Goal: Task Accomplishment & Management: Use online tool/utility

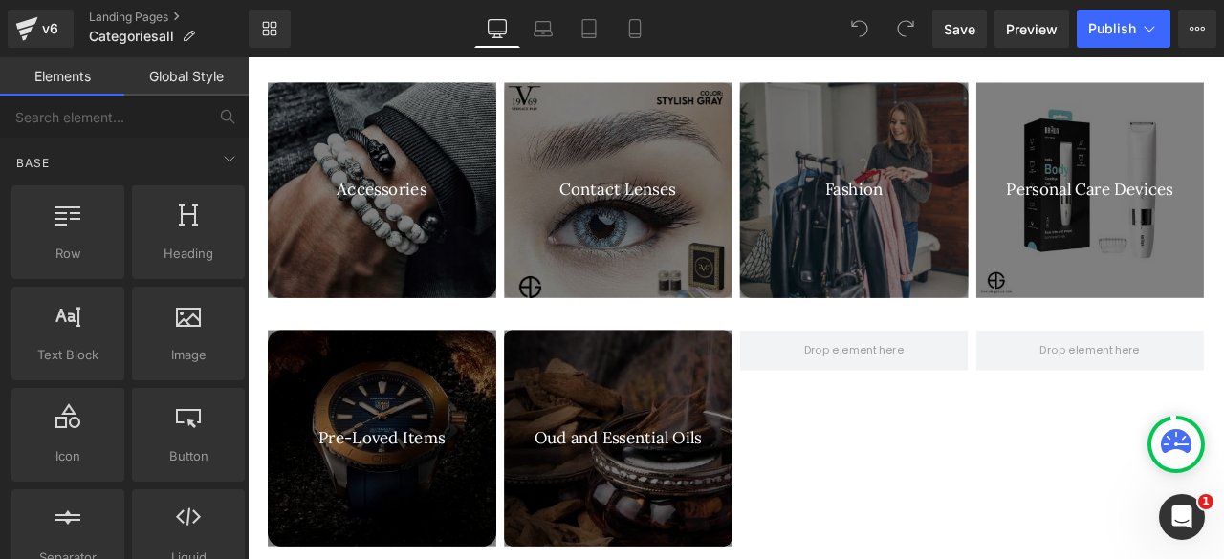
scroll to position [1185, 0]
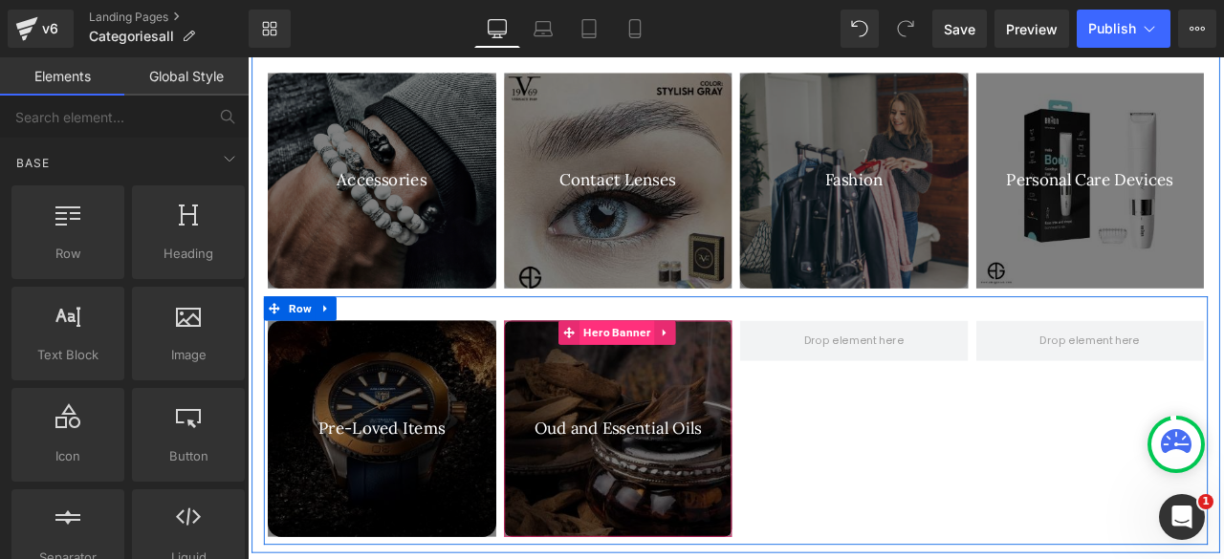
click at [673, 383] on span "Hero Banner" at bounding box center [685, 383] width 89 height 29
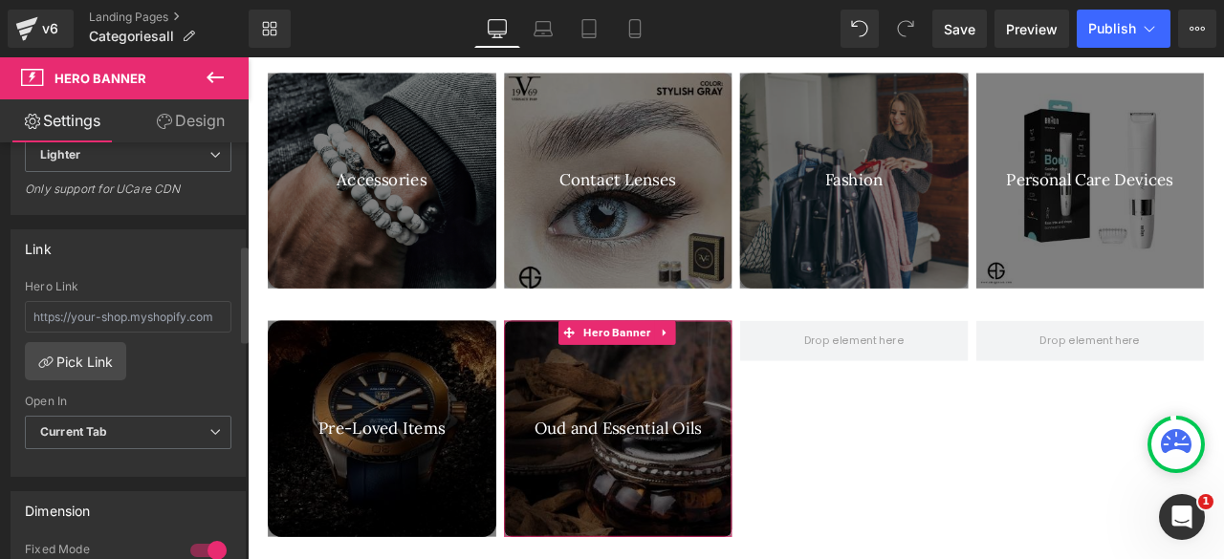
scroll to position [516, 0]
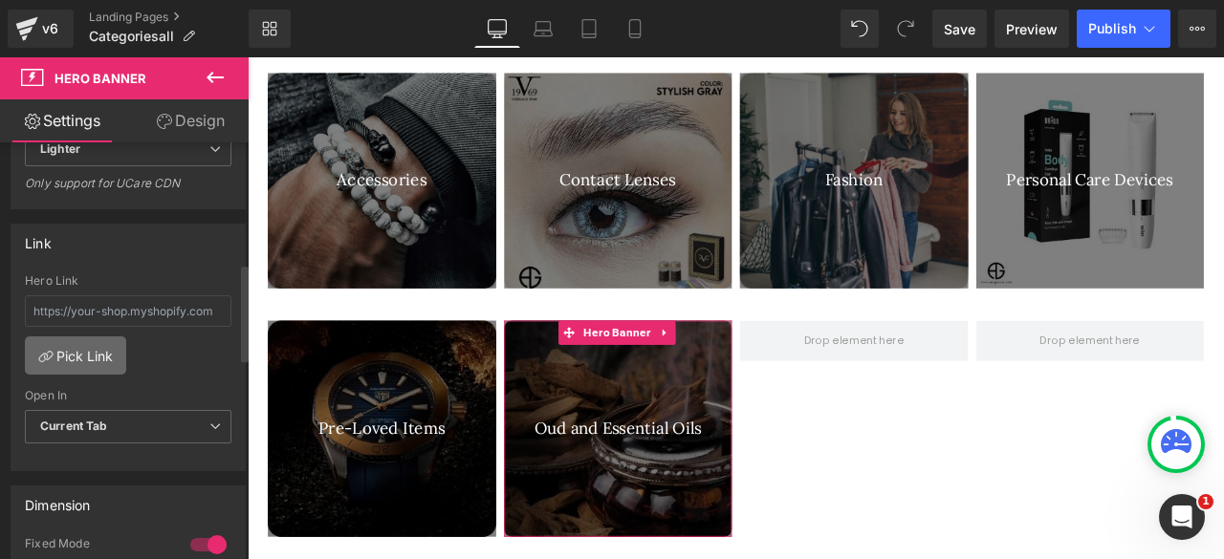
click at [72, 357] on link "Pick Link" at bounding box center [75, 356] width 101 height 38
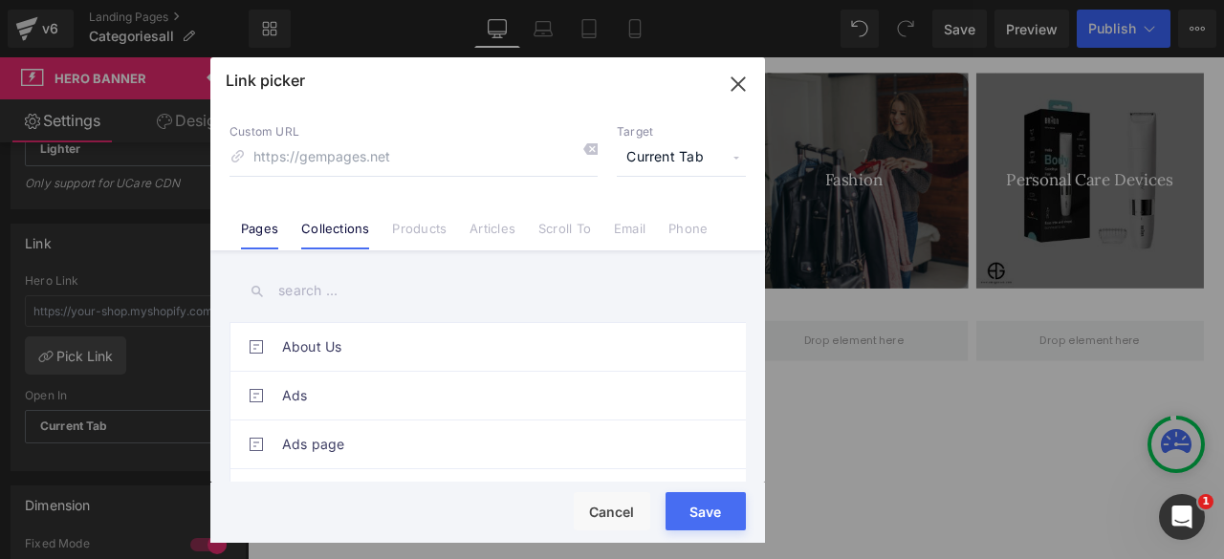
click at [352, 222] on link "Collections" at bounding box center [335, 235] width 68 height 29
click at [322, 290] on input "text" at bounding box center [488, 291] width 516 height 43
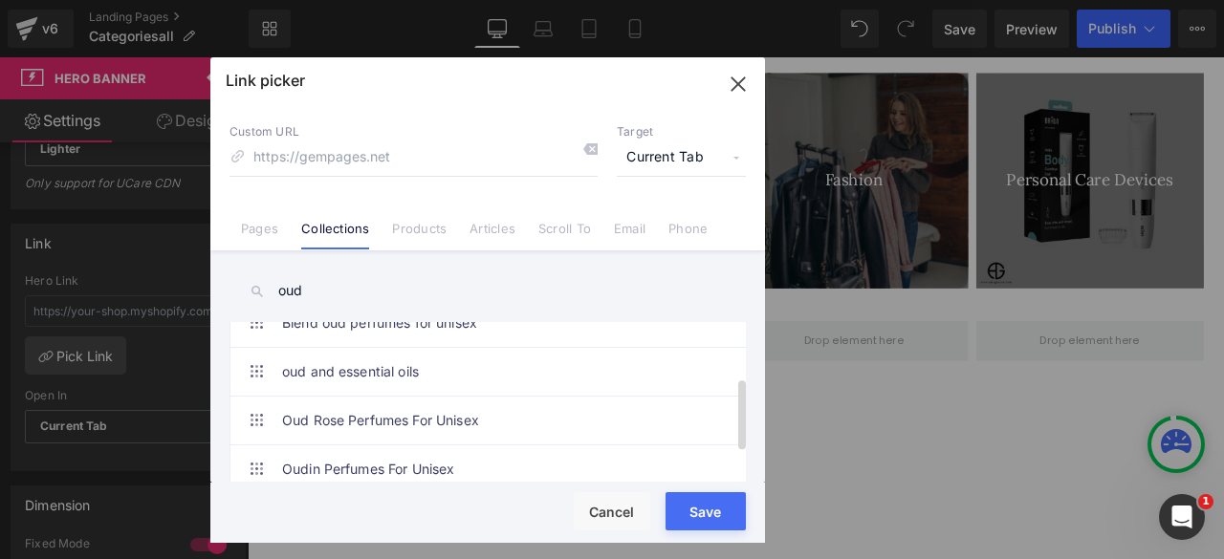
scroll to position [122, 0]
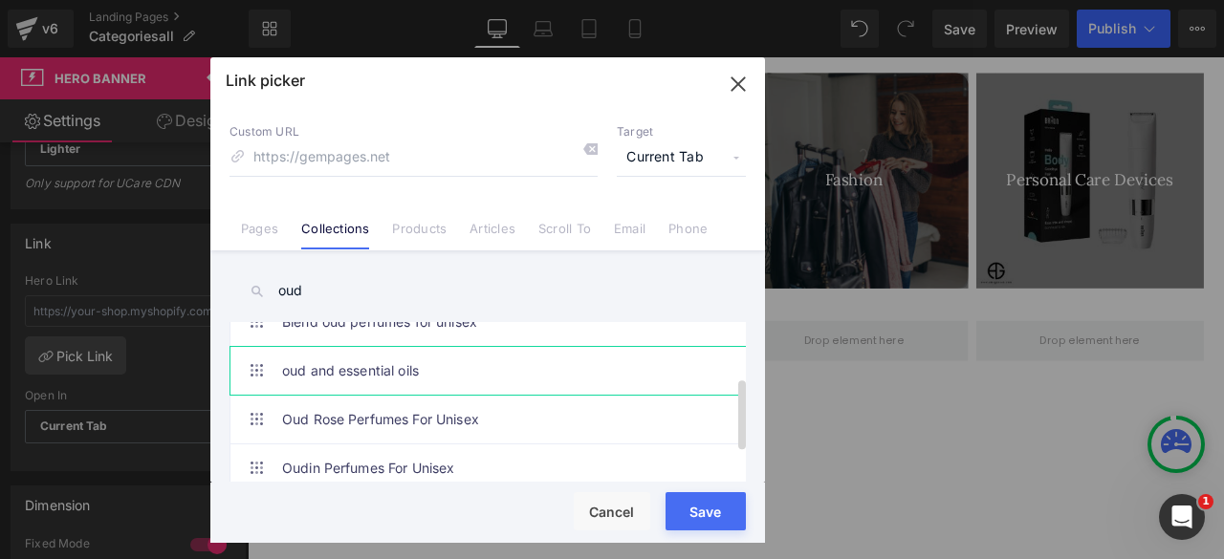
type input "oud"
click at [338, 368] on link "oud and essential oils" at bounding box center [492, 371] width 421 height 48
type input "/collections/oud-and-essential-oils"
click at [690, 502] on button "Save" at bounding box center [706, 512] width 80 height 38
type input "/collections/oud-and-essential-oils"
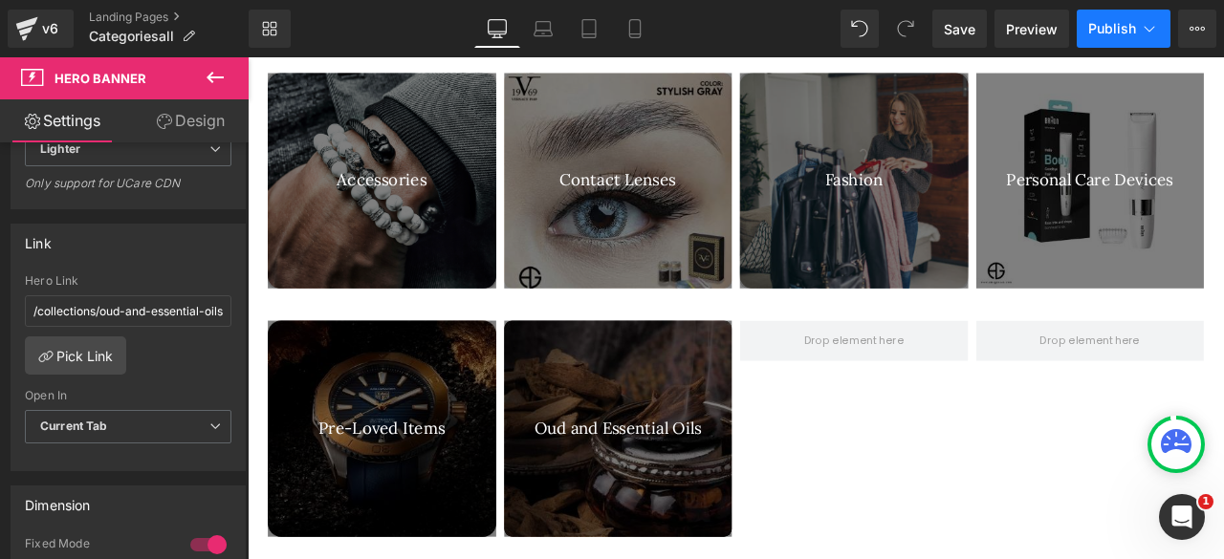
click at [1115, 19] on button "Publish" at bounding box center [1124, 29] width 94 height 38
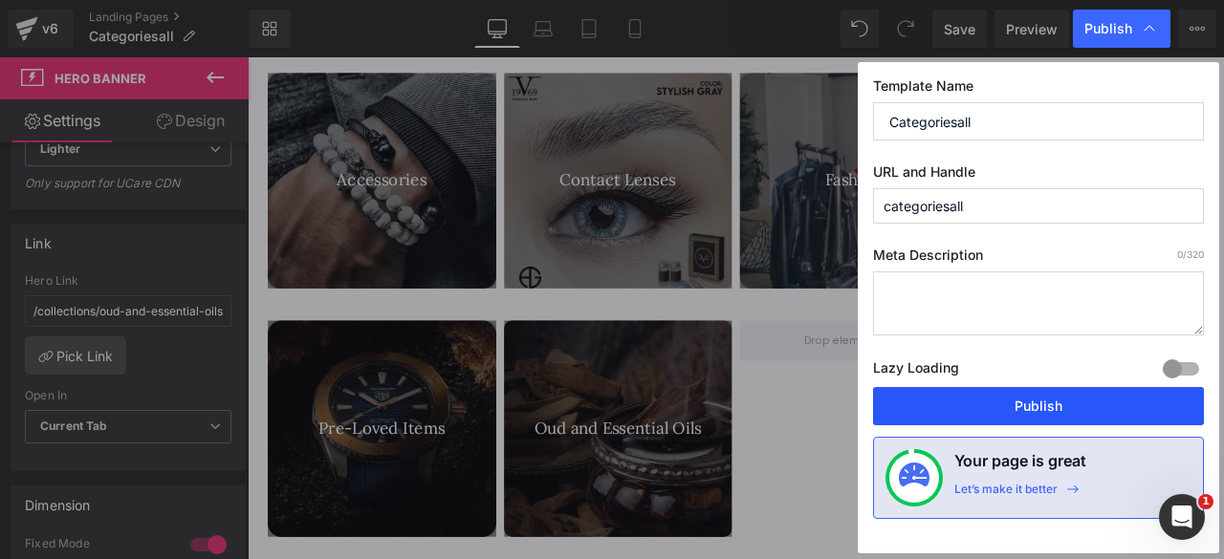
drag, startPoint x: 1014, startPoint y: 399, endPoint x: 591, endPoint y: 342, distance: 426.5
click at [1014, 399] on button "Publish" at bounding box center [1038, 406] width 331 height 38
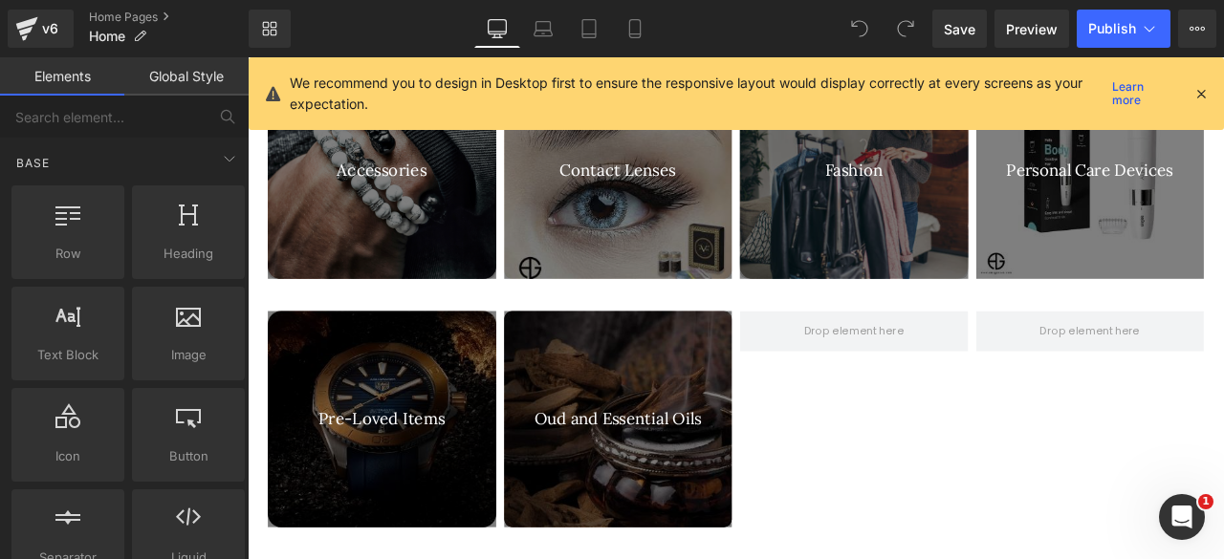
scroll to position [2694, 0]
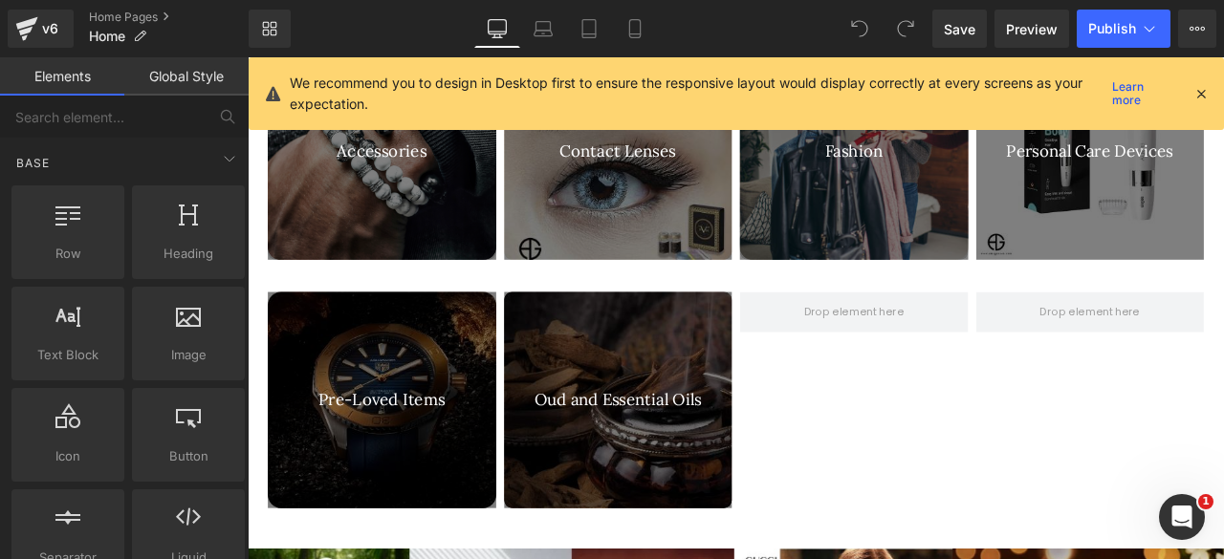
click at [642, 352] on div "Oud and Essential Oils Heading Hero Banner" at bounding box center [687, 464] width 271 height 256
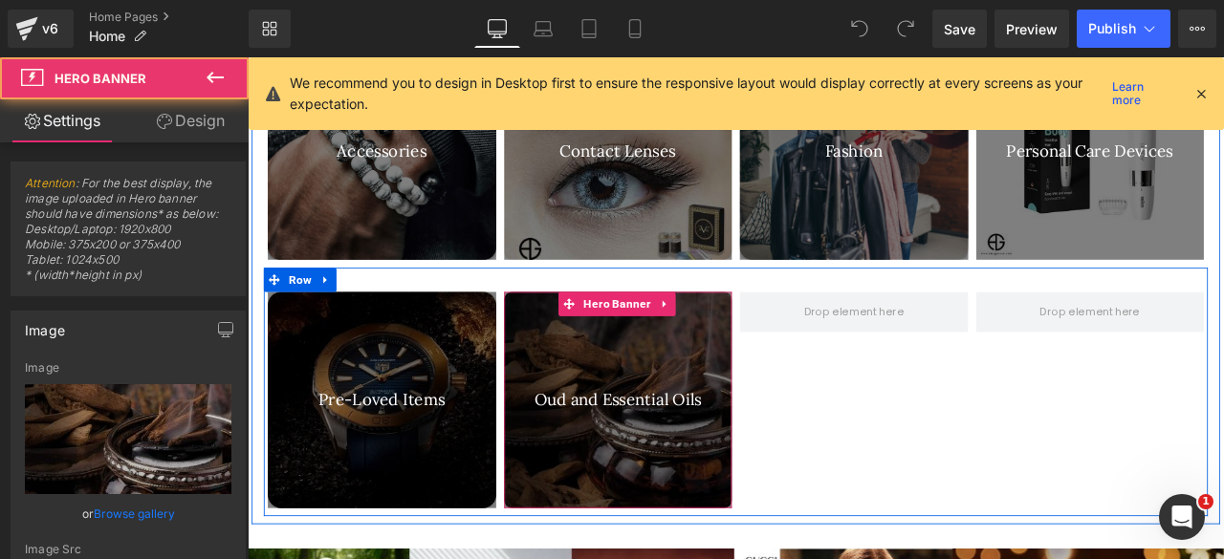
type input "[URL][DOMAIN_NAME]"
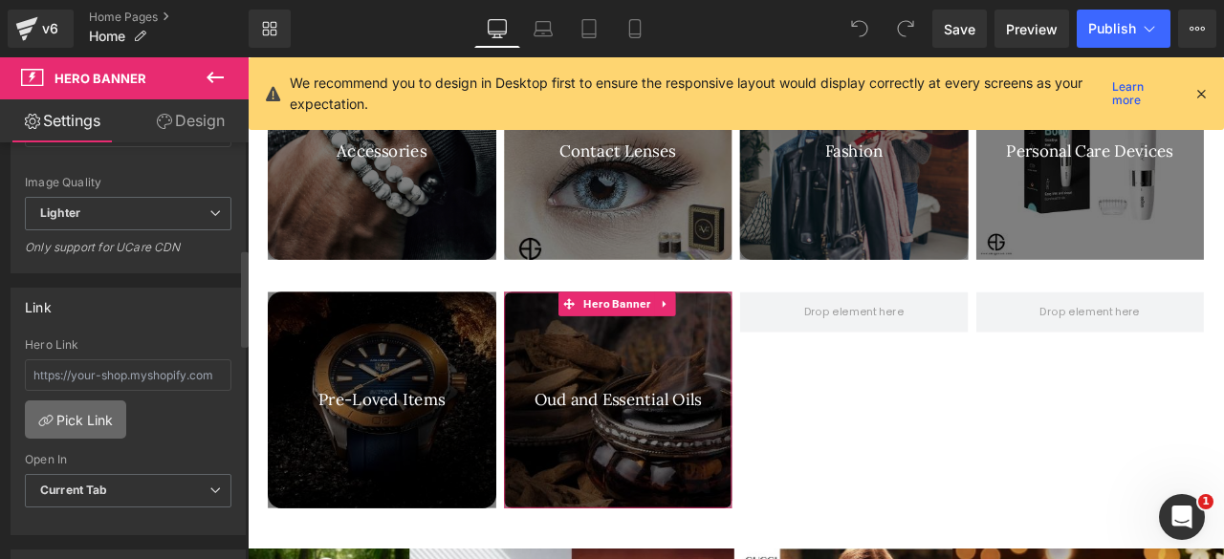
scroll to position [453, 0]
click at [87, 404] on link "Pick Link" at bounding box center [75, 419] width 101 height 38
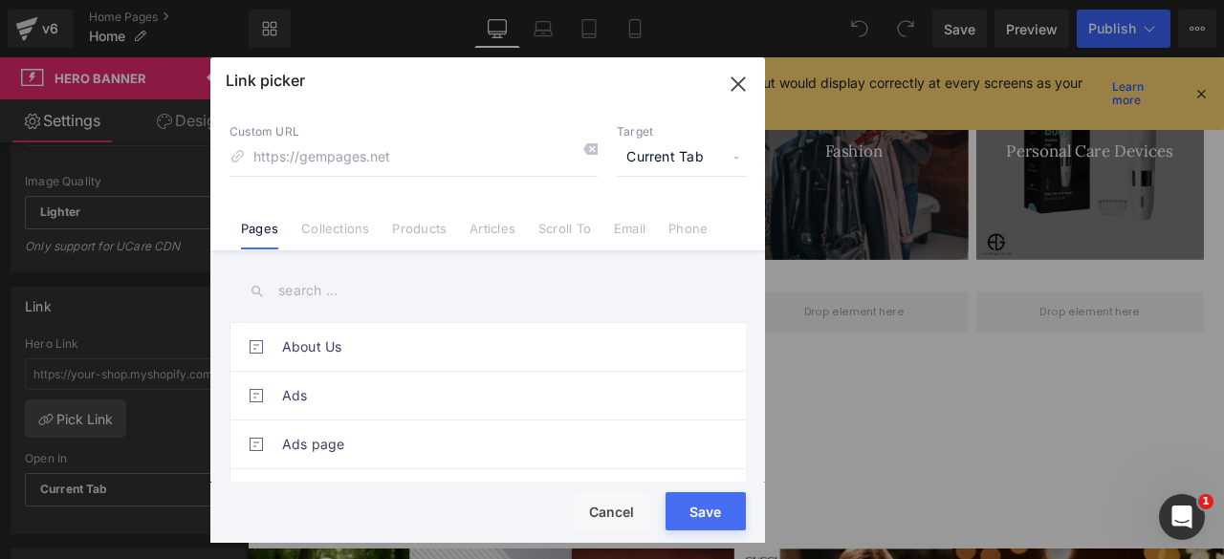
click at [318, 219] on li "Collections" at bounding box center [335, 221] width 91 height 33
click at [301, 296] on input "text" at bounding box center [488, 291] width 516 height 43
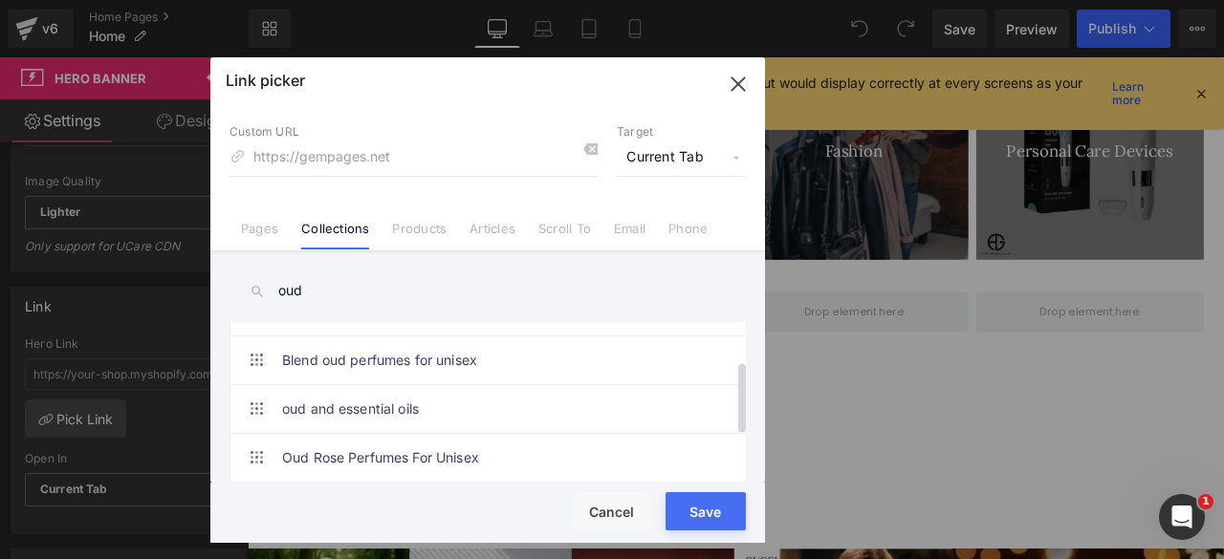
scroll to position [103, 0]
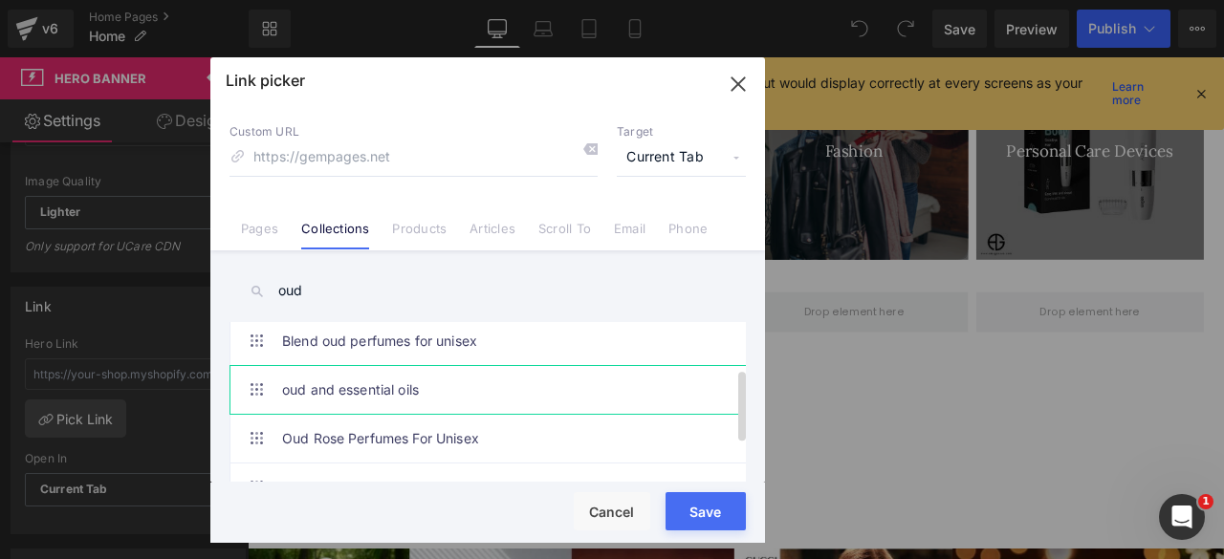
type input "oud"
click at [360, 391] on link "oud and essential oils" at bounding box center [492, 390] width 421 height 48
type input "/collections/oud-and-essential-oils"
click at [705, 507] on button "Save" at bounding box center [706, 512] width 80 height 38
type input "/collections/oud-and-essential-oils"
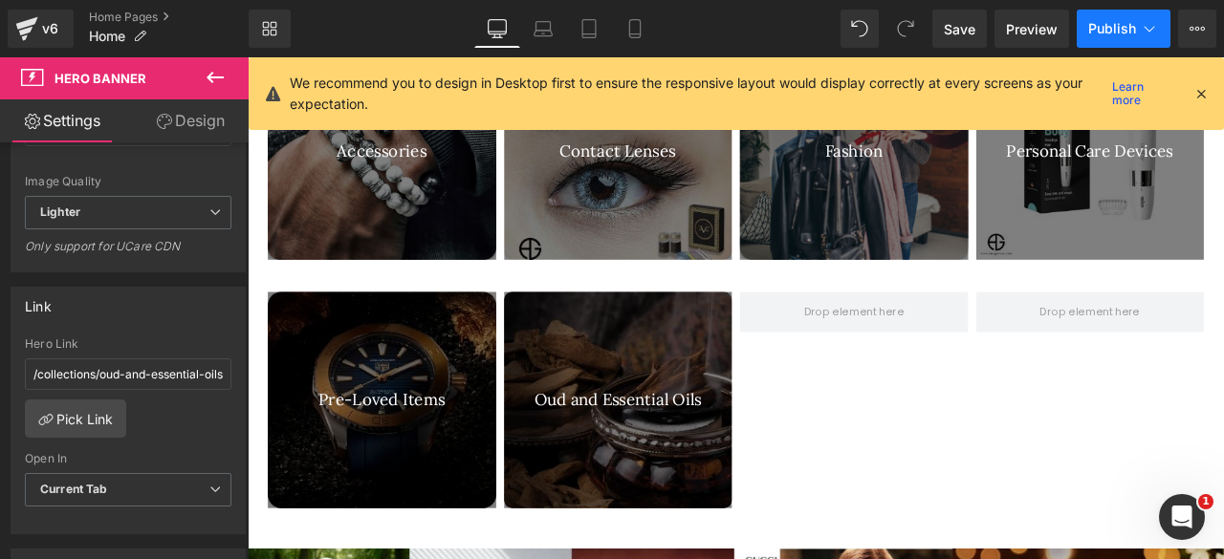
click at [1107, 21] on span "Publish" at bounding box center [1112, 28] width 48 height 15
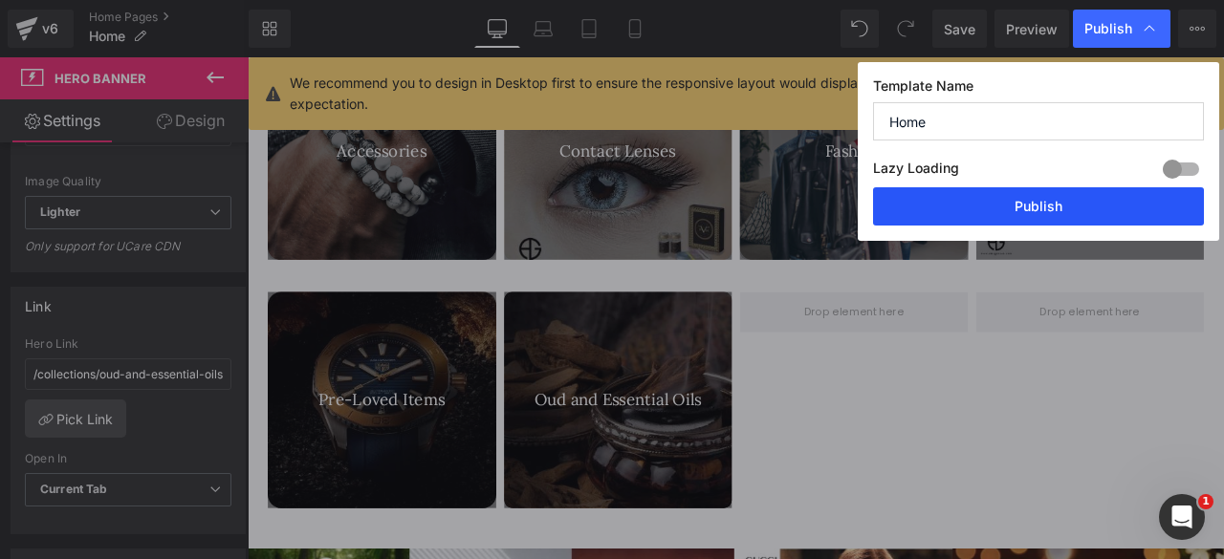
click at [1049, 203] on button "Publish" at bounding box center [1038, 206] width 331 height 38
